Goal: Obtain resource: Obtain resource

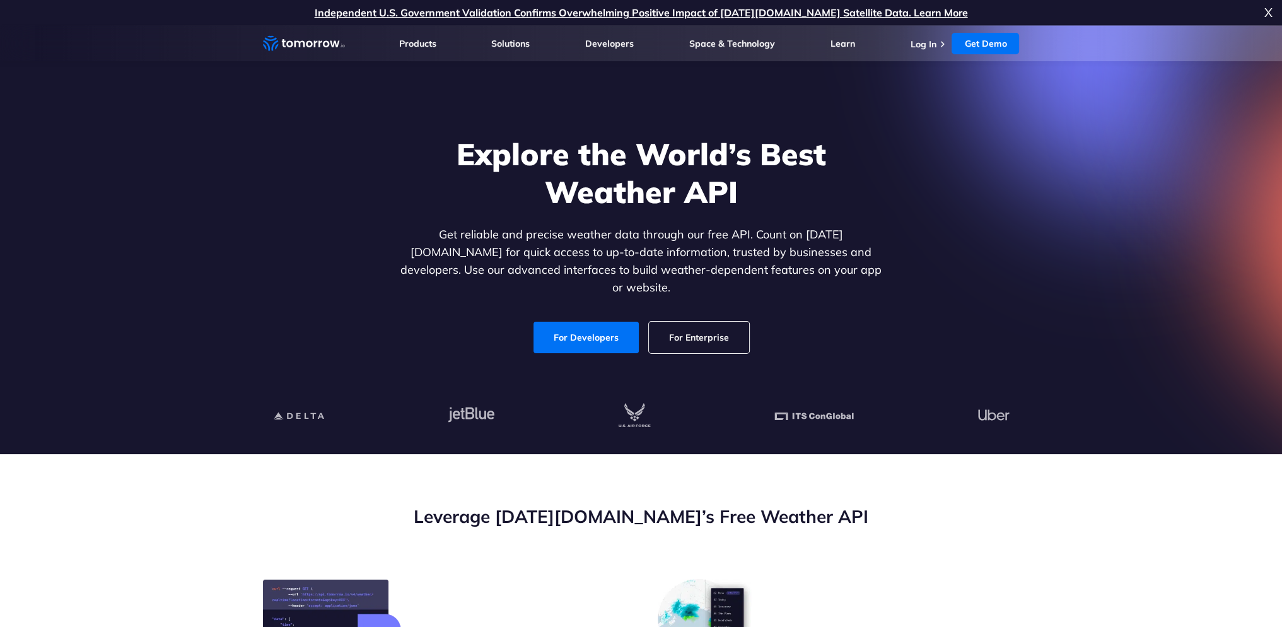
click at [942, 358] on div "Explore the World’s Best Weather API Get reliable and precise weather data thro…" at bounding box center [641, 244] width 777 height 268
click at [978, 201] on div "Explore the World’s Best Weather API Get reliable and precise weather data thro…" at bounding box center [641, 244] width 777 height 268
click at [719, 161] on h1 "Explore the World’s Best Weather API" at bounding box center [641, 173] width 487 height 76
click at [617, 165] on h1 "Explore the World’s Best Weather API" at bounding box center [641, 173] width 487 height 76
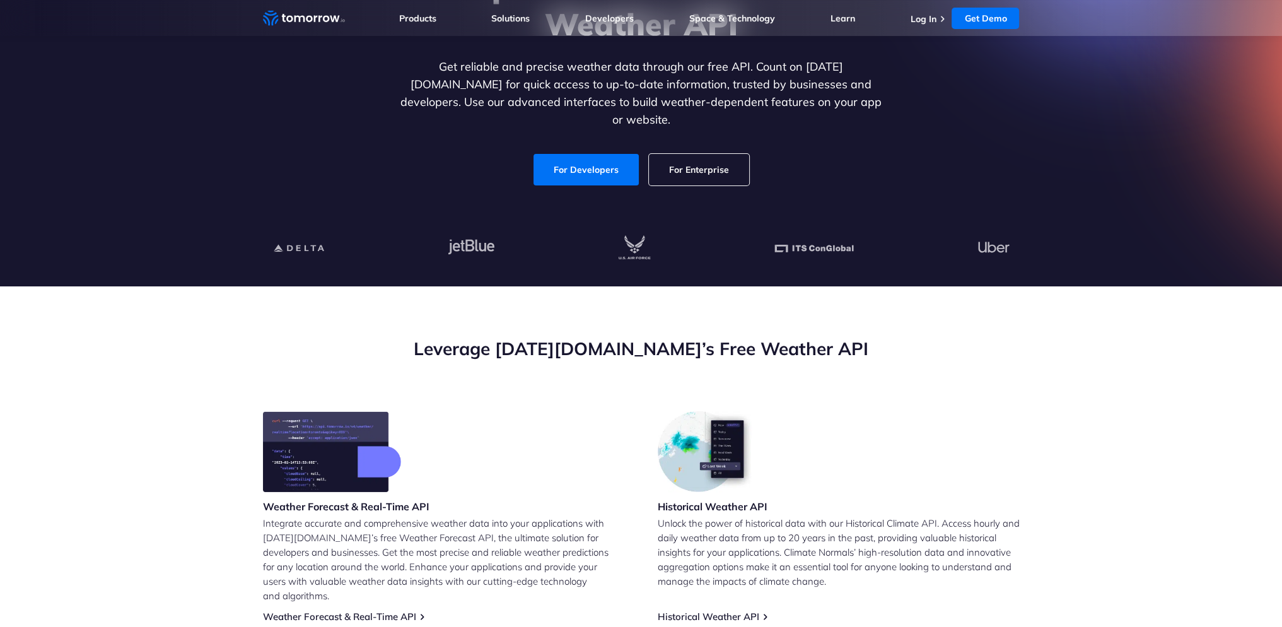
scroll to position [252, 0]
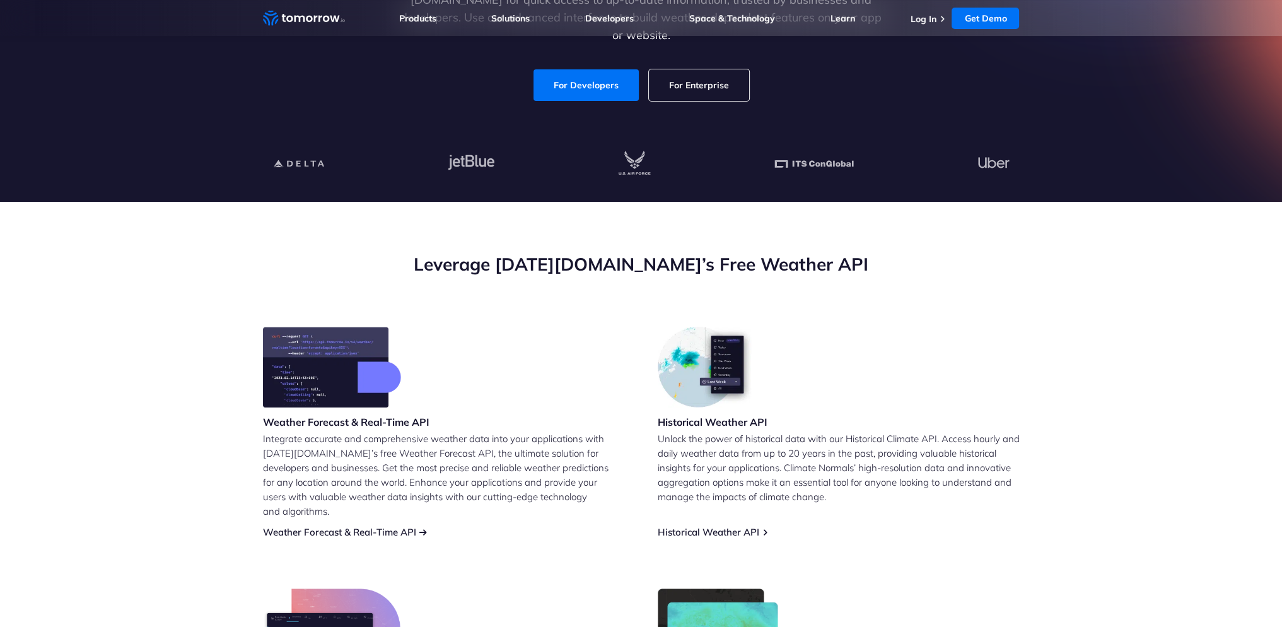
click at [411, 526] on link "Weather Forecast & Real-Time API" at bounding box center [339, 532] width 153 height 12
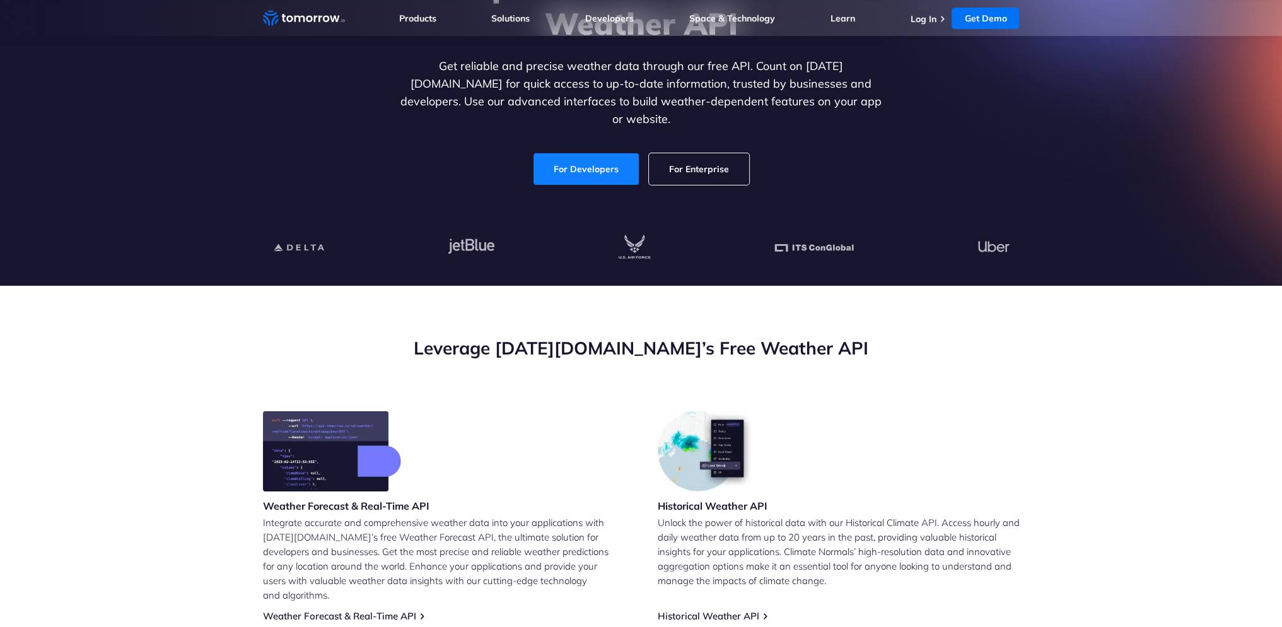
click at [585, 166] on link "For Developers" at bounding box center [586, 169] width 105 height 32
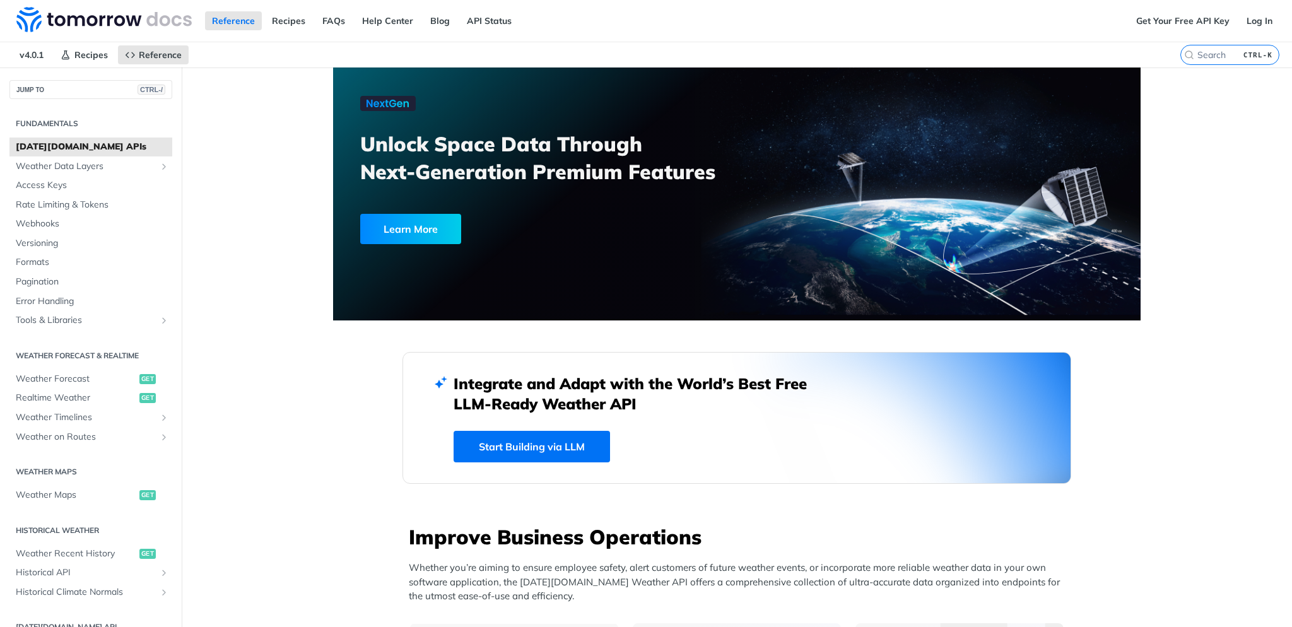
drag, startPoint x: 259, startPoint y: 395, endPoint x: 199, endPoint y: 470, distance: 95.6
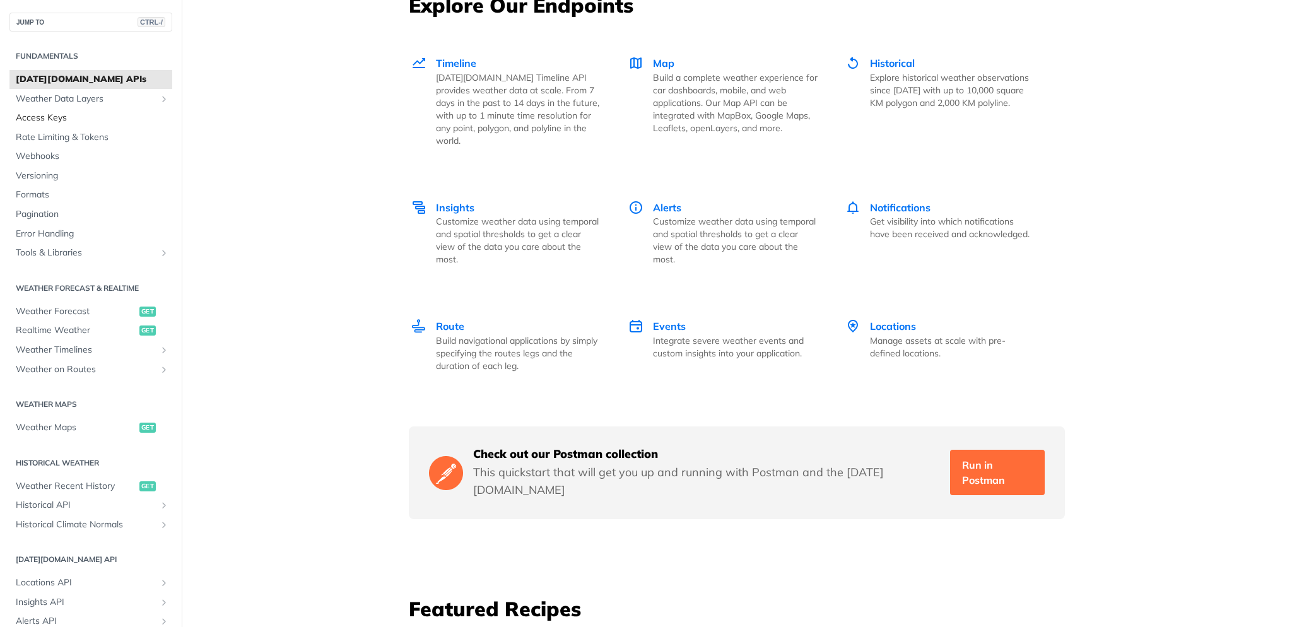
click at [52, 118] on span "Access Keys" at bounding box center [92, 118] width 153 height 13
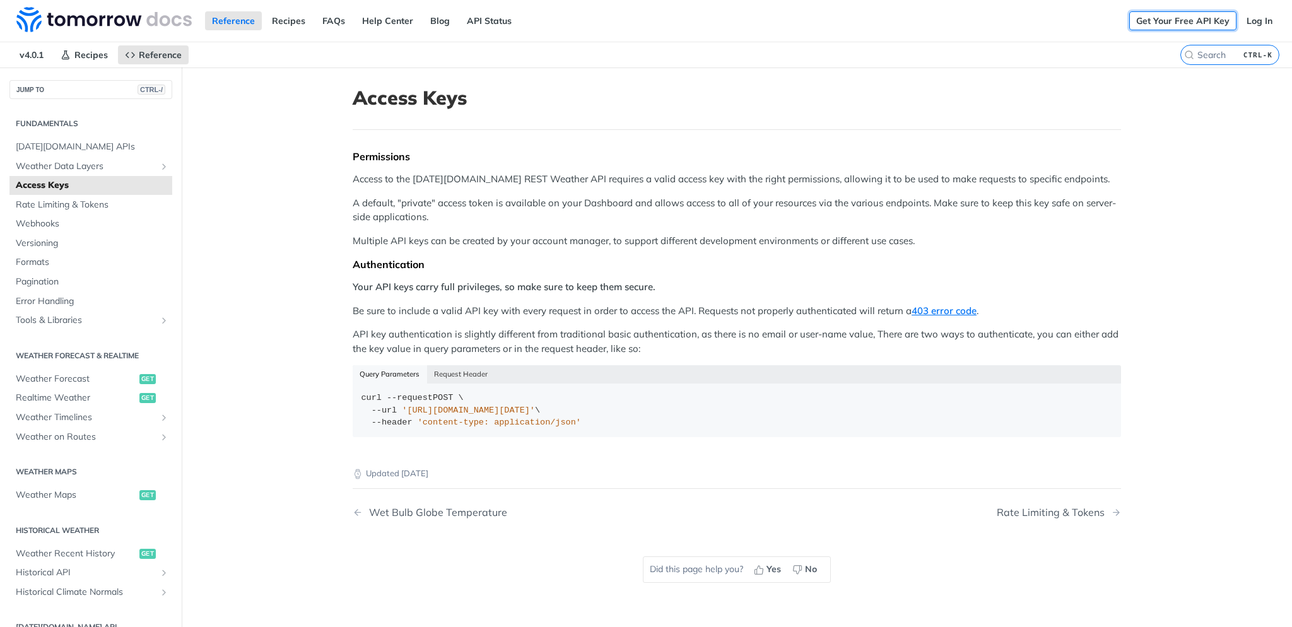
click at [1155, 20] on link "Get Your Free API Key" at bounding box center [1182, 20] width 107 height 19
click at [1246, 24] on link "Log In" at bounding box center [1259, 20] width 40 height 19
